Goal: Ask a question

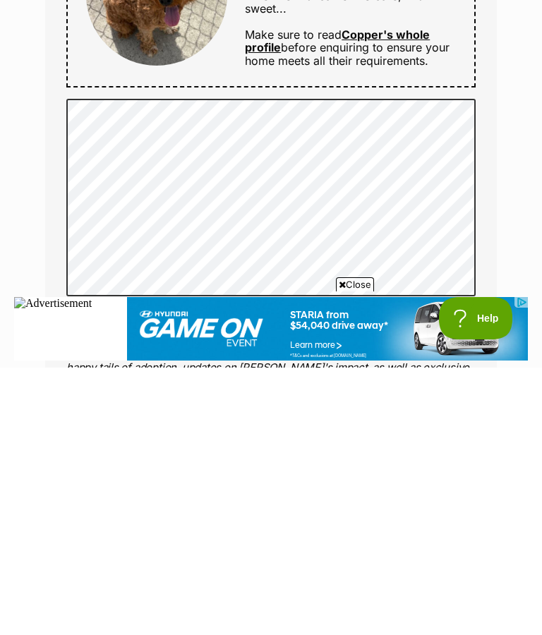
click at [494, 192] on div "Full name sarah Email We require this to be able to send you communications reg…" at bounding box center [270, 245] width 451 height 903
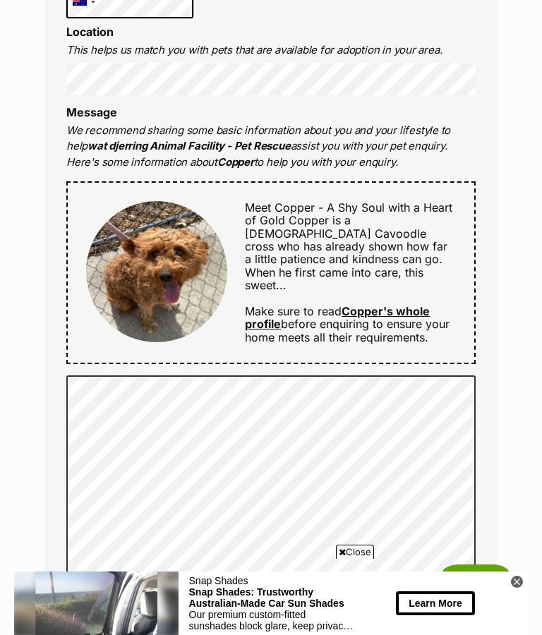
click at [517, 583] on icon at bounding box center [517, 581] width 12 height 12
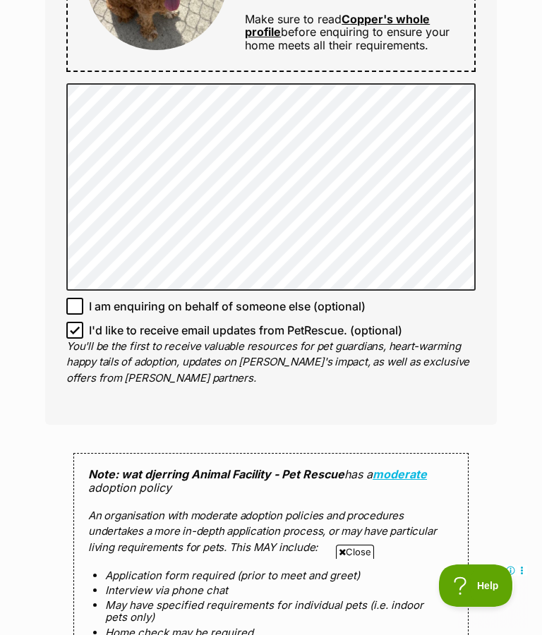
click at [505, 301] on div "Enquire about Copper 03 8401 6200 Send an enquiry via the form below or phone u…" at bounding box center [271, 164] width 494 height 1832
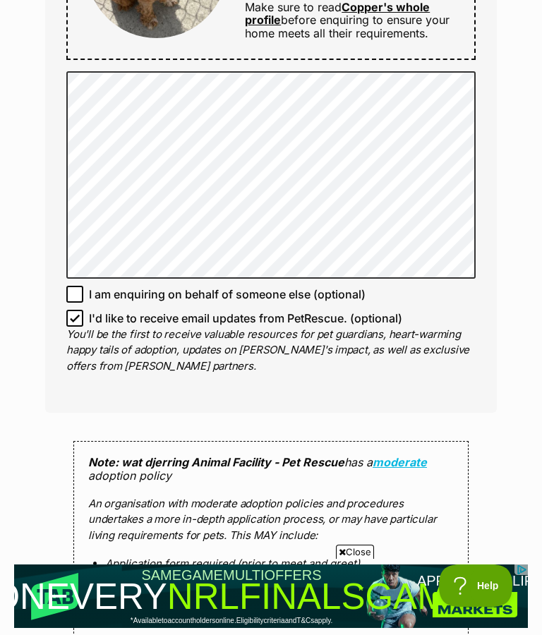
scroll to position [1007, 0]
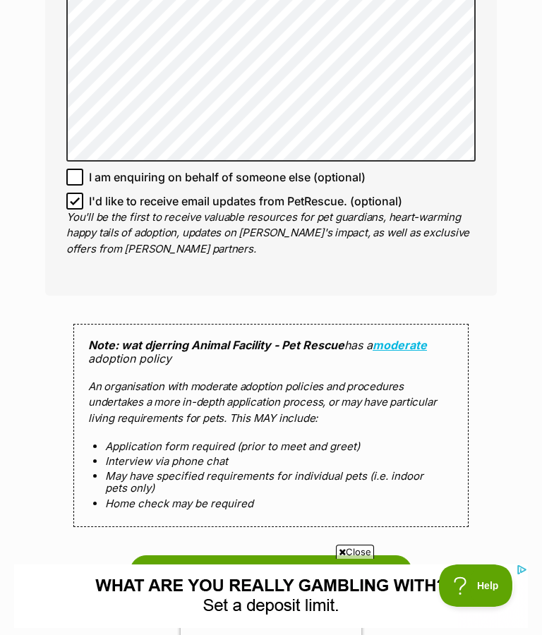
click at [321, 555] on input "Send enquiry" at bounding box center [271, 571] width 282 height 32
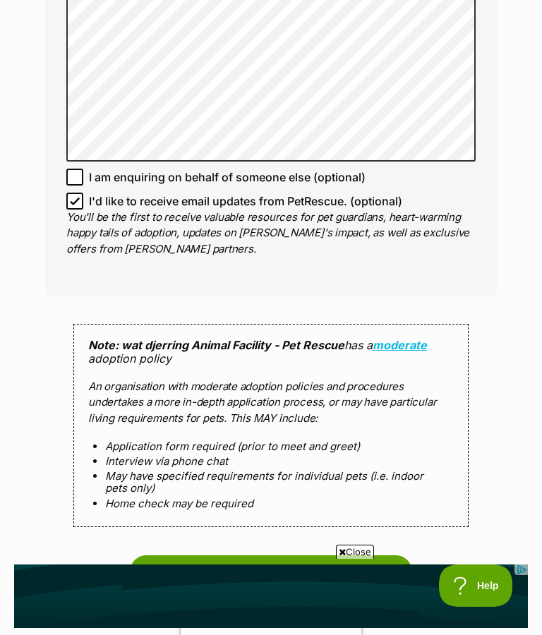
scroll to position [1108, 0]
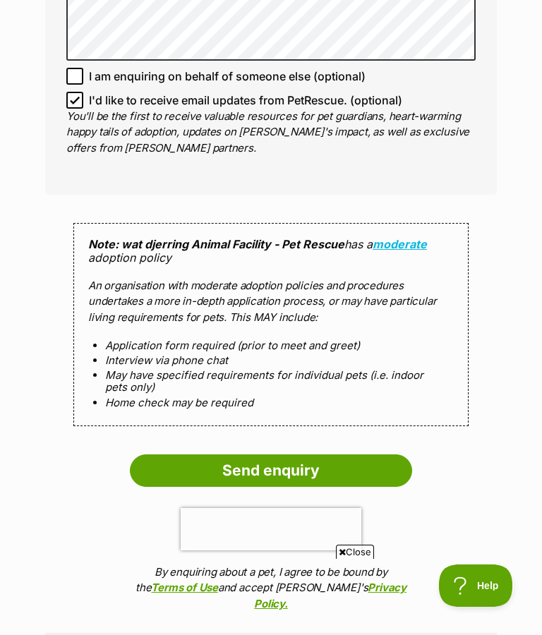
click at [300, 465] on input "Send enquiry" at bounding box center [271, 470] width 282 height 32
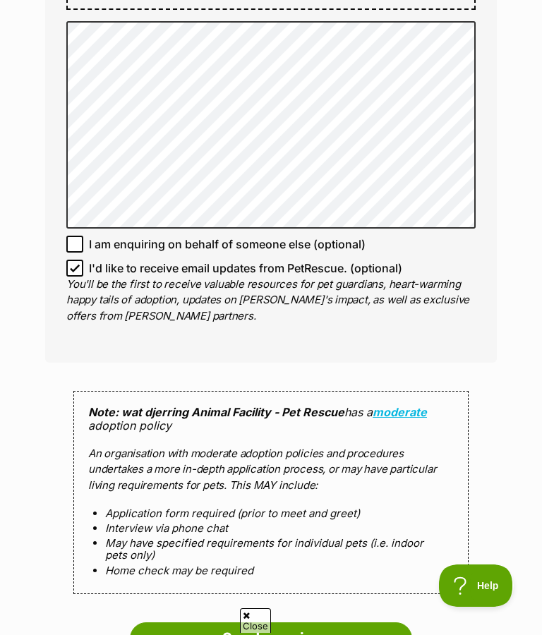
scroll to position [1310, 0]
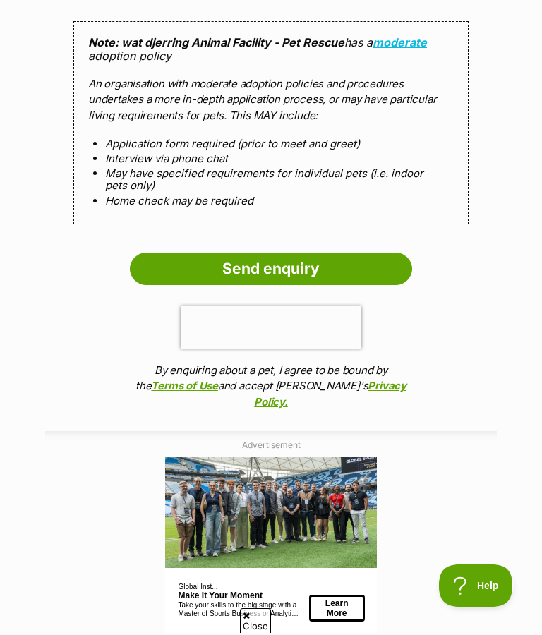
click at [253, 269] on input "Send enquiry" at bounding box center [271, 268] width 282 height 32
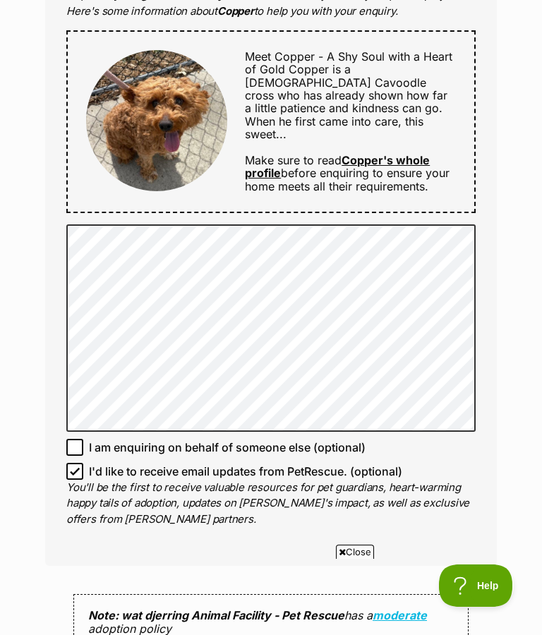
scroll to position [1198, 0]
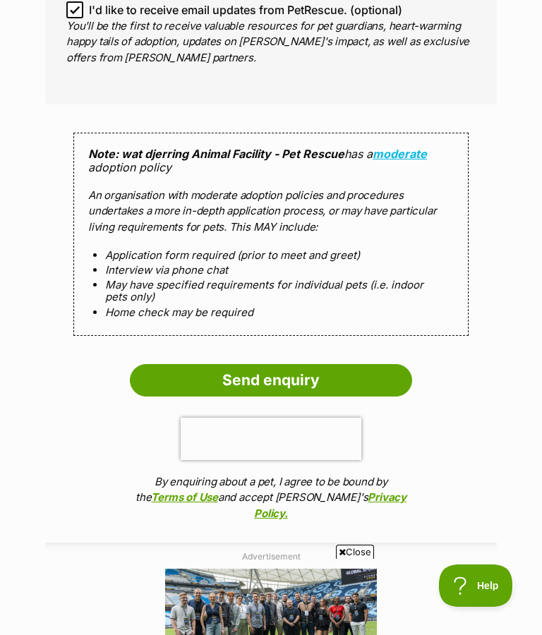
click at [262, 376] on input "Send enquiry" at bounding box center [271, 380] width 282 height 32
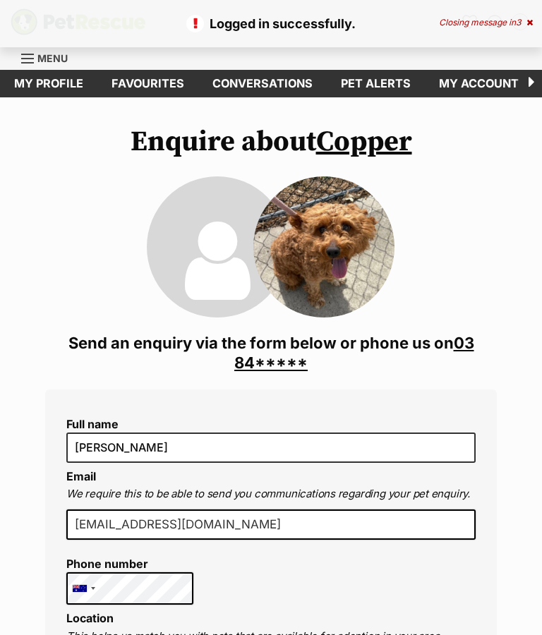
scroll to position [1286, 0]
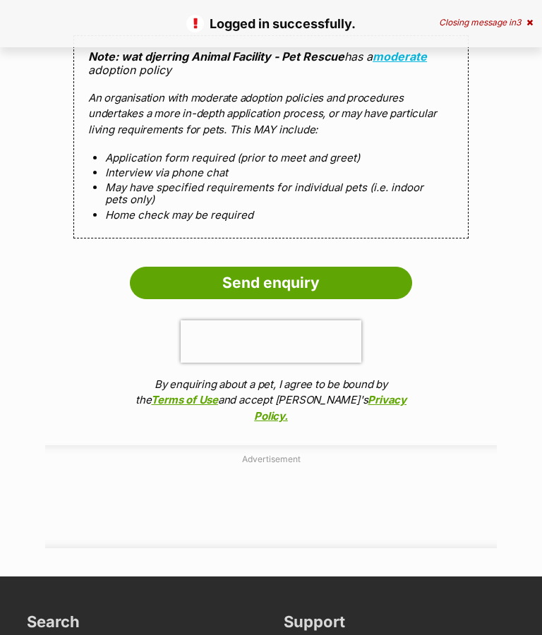
click at [526, 24] on icon at bounding box center [529, 22] width 6 height 8
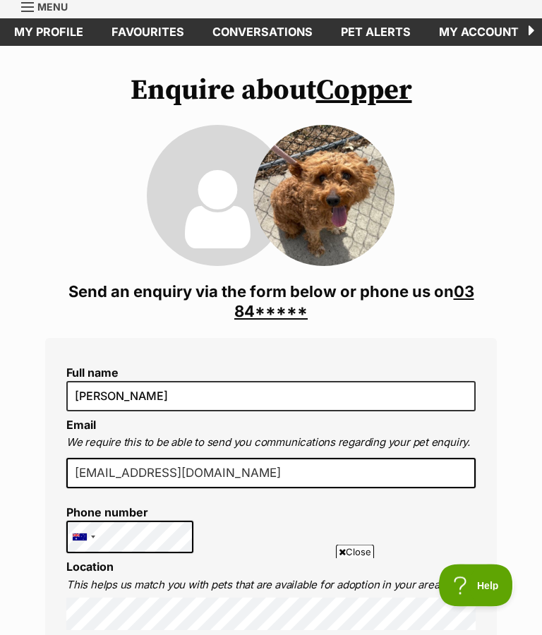
scroll to position [0, 0]
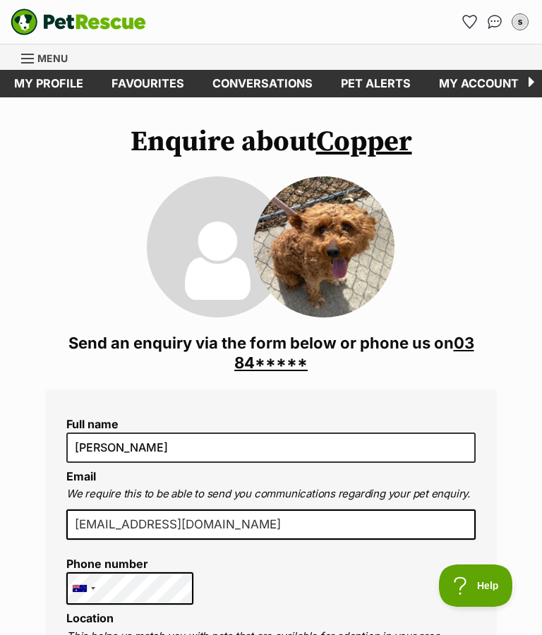
click at [276, 368] on link "03 84*****" at bounding box center [354, 353] width 240 height 38
